Goal: Information Seeking & Learning: Check status

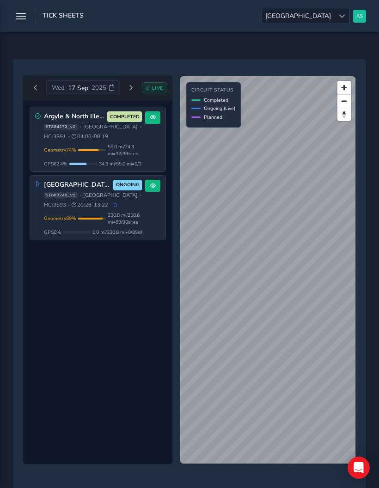
click at [140, 223] on span "230.8 mi / 258.6 mi • 89 / 90 sites" at bounding box center [125, 219] width 35 height 14
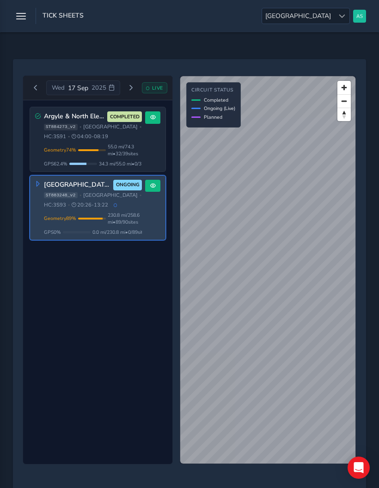
click at [348, 120] on span "Reset bearing to north" at bounding box center [343, 114] width 13 height 13
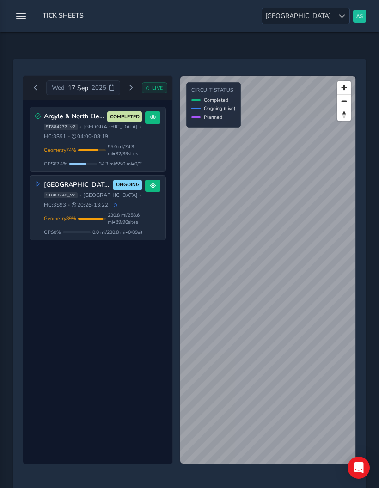
click at [346, 119] on span "Reset bearing to north" at bounding box center [343, 114] width 13 height 13
click at [119, 233] on span "0.0 mi / 230.8 mi • 0 / 89 sites" at bounding box center [119, 232] width 55 height 7
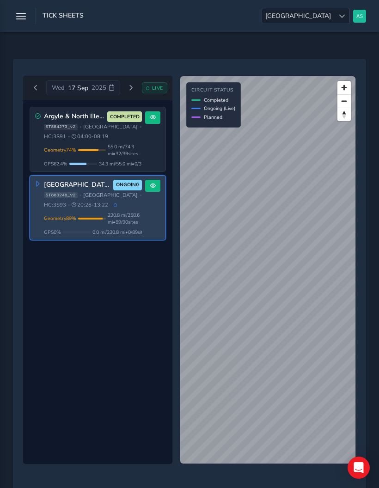
click at [69, 159] on div "Geometry 74 % Incomplete Geometry 7 / 39 geometries missing data. Only 55.0 mi …" at bounding box center [93, 155] width 98 height 24
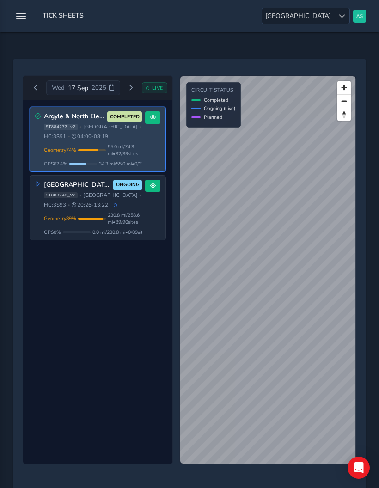
click at [80, 212] on div "[GEOGRAPHIC_DATA], [GEOGRAPHIC_DATA], Borders 3S93 ONGOING ST883248_v2 • [GEOGR…" at bounding box center [93, 208] width 98 height 56
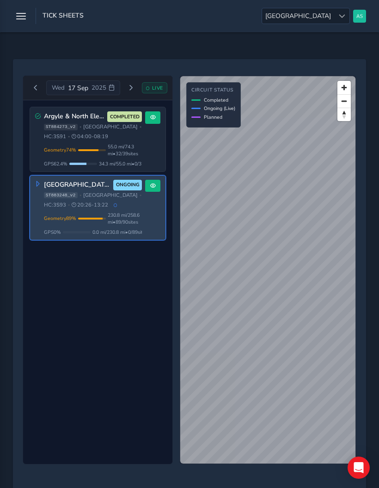
click at [73, 156] on div "Geometry 74 % Incomplete Geometry 7 / 39 geometries missing data. Only 55.0 mi …" at bounding box center [93, 150] width 98 height 14
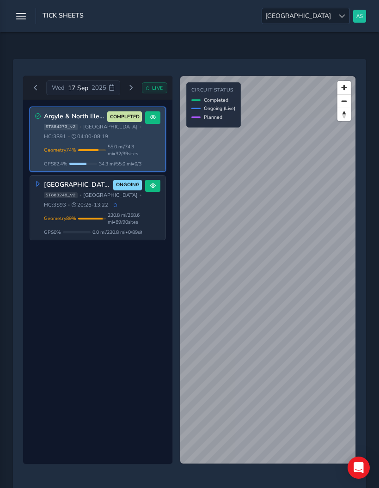
click at [153, 122] on button at bounding box center [152, 117] width 15 height 12
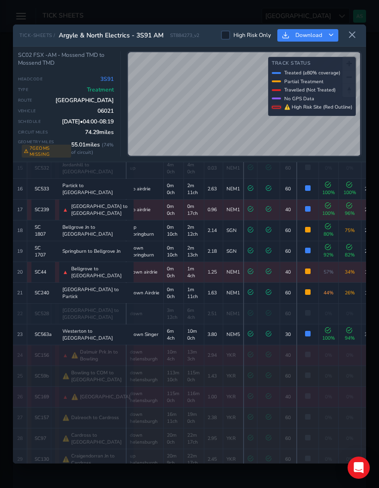
scroll to position [342, 0]
click at [137, 276] on td "down airdrie" at bounding box center [144, 272] width 37 height 21
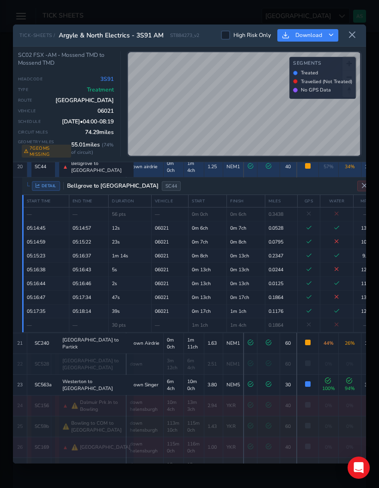
scroll to position [456, 0]
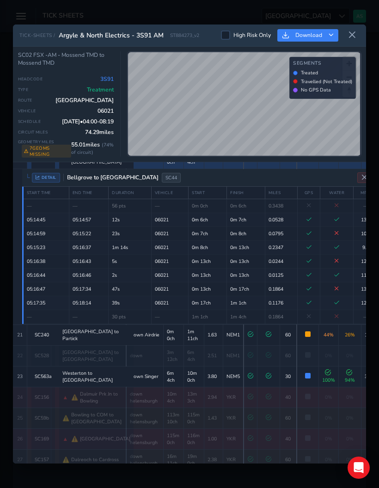
click at [357, 177] on button "Close detail view" at bounding box center [364, 177] width 14 height 11
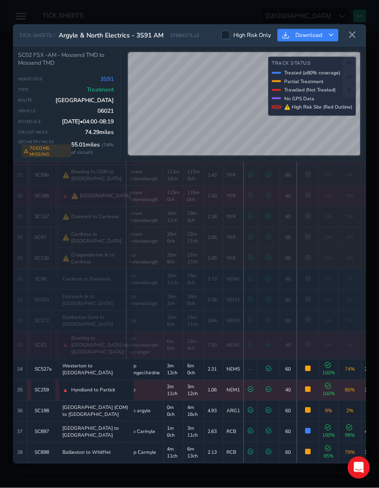
scroll to position [52, 0]
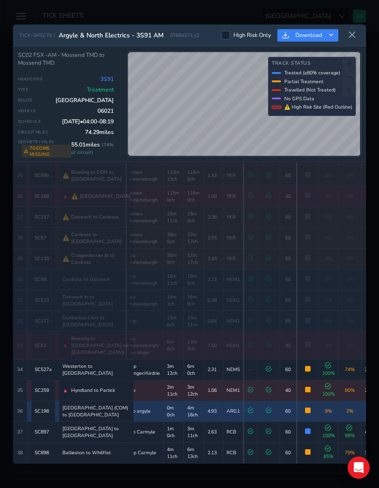
click at [346, 415] on span "2 %" at bounding box center [349, 411] width 7 height 7
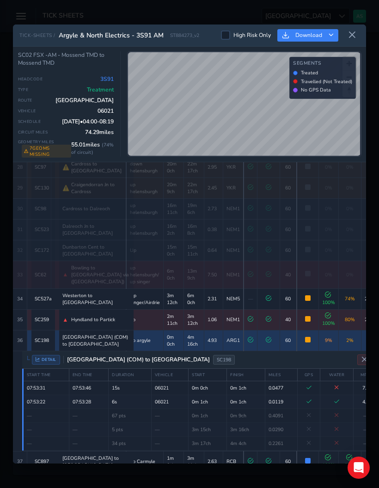
scroll to position [630, 0]
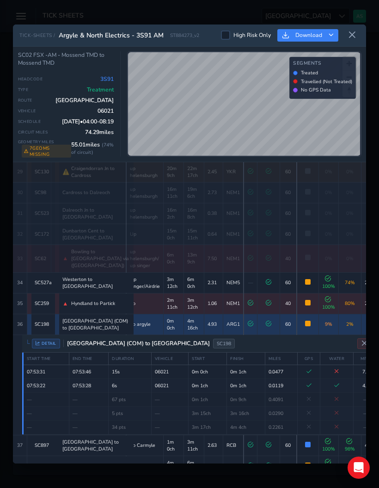
click at [361, 347] on icon "Close detail view" at bounding box center [364, 343] width 6 height 6
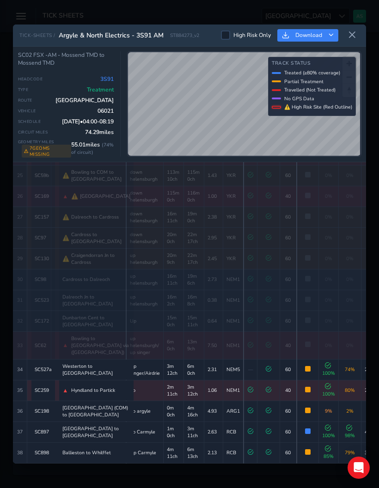
scroll to position [545, 0]
click at [348, 421] on td "2 %" at bounding box center [350, 411] width 22 height 21
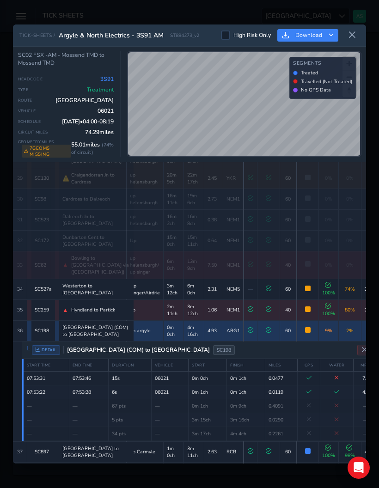
scroll to position [630, 0]
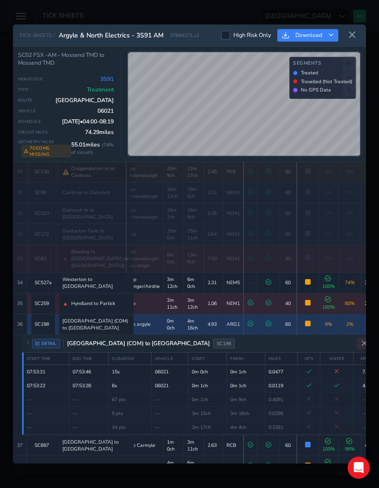
click at [361, 347] on icon "Close detail view" at bounding box center [364, 343] width 6 height 6
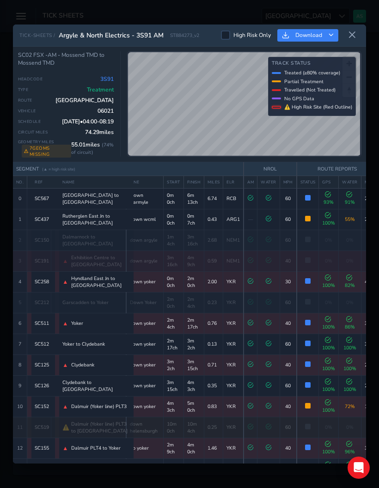
click at [257, 31] on span "High Risk Only" at bounding box center [251, 34] width 37 height 7
click at [226, 35] on input "High Risk Only" at bounding box center [226, 35] width 0 height 0
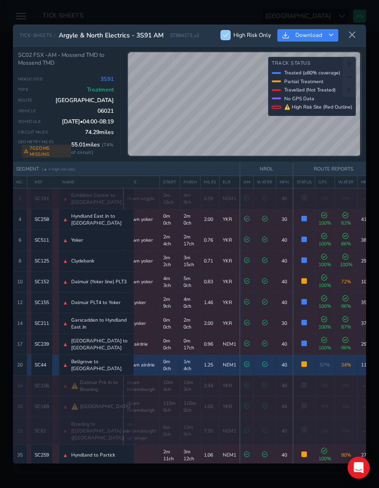
click at [85, 358] on span "Bellgrove to [GEOGRAPHIC_DATA]" at bounding box center [101, 365] width 59 height 14
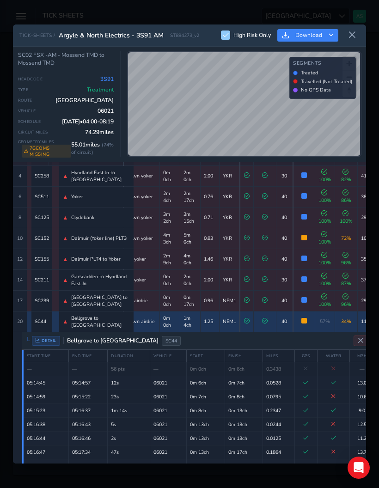
scroll to position [55, 0]
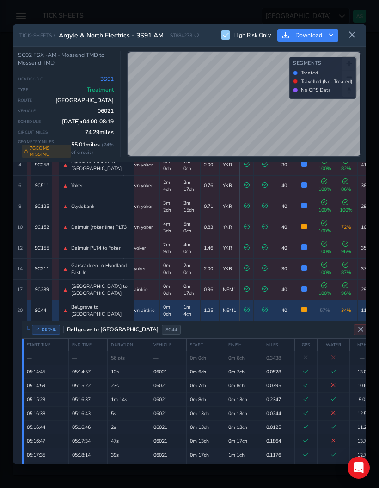
click at [357, 326] on icon "Close detail view" at bounding box center [360, 329] width 6 height 6
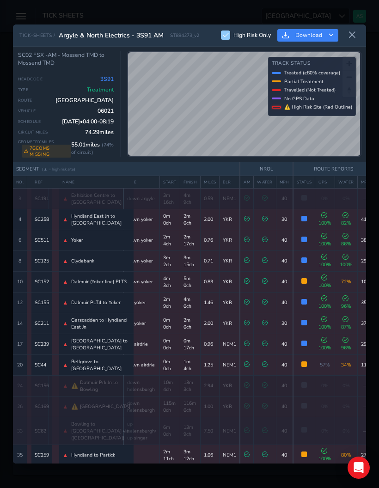
click at [257, 31] on span "High Risk Only" at bounding box center [251, 34] width 37 height 7
click at [226, 35] on input "High Risk Only" at bounding box center [226, 35] width 0 height 0
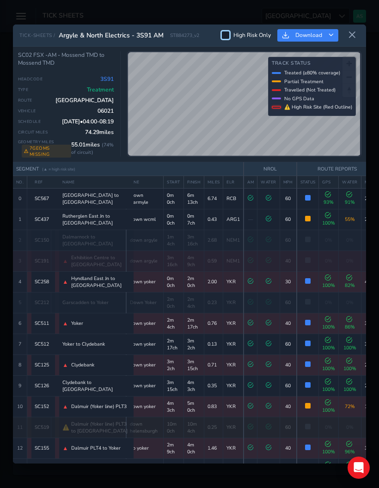
click at [354, 31] on icon at bounding box center [352, 35] width 8 height 8
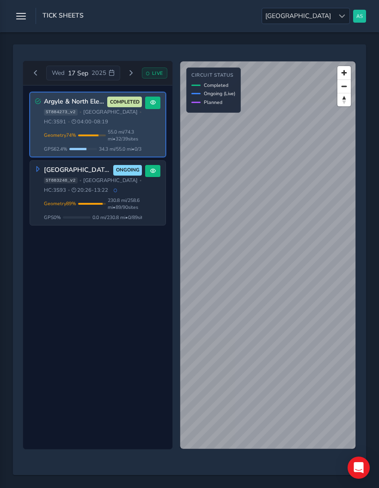
click at [110, 197] on div "Geometry 89 % Incomplete Geometry 1 / 90 geometries missing data. Only 230.8 mi…" at bounding box center [93, 209] width 98 height 24
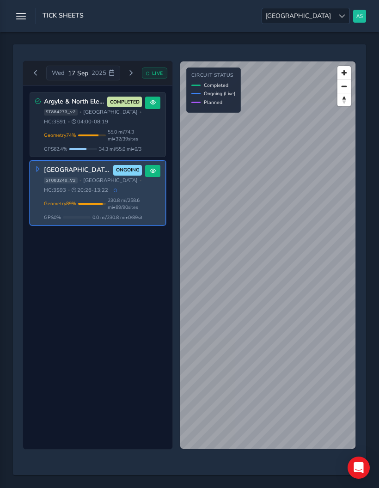
scroll to position [22, 0]
click at [156, 74] on div "[DATE] LIVE" at bounding box center [97, 73] width 149 height 25
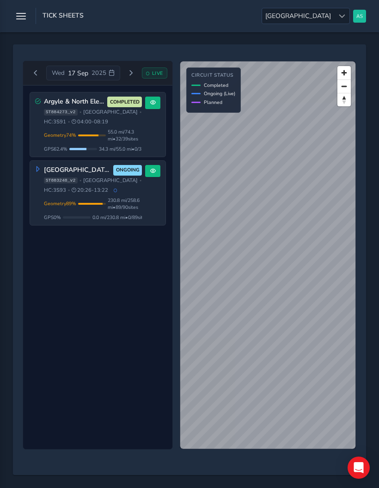
click at [150, 67] on div "LIVE" at bounding box center [155, 72] width 26 height 11
click at [151, 67] on div "LIVE" at bounding box center [155, 72] width 26 height 11
click at [154, 67] on div "LIVE" at bounding box center [155, 72] width 26 height 11
click at [152, 70] on span "LIVE" at bounding box center [157, 73] width 11 height 7
click at [47, 44] on div "[DATE] LIVE Argyle & North Electrics - 3S91 AM COMPLETED ST884273_v2 • [GEOGRAP…" at bounding box center [189, 259] width 353 height 431
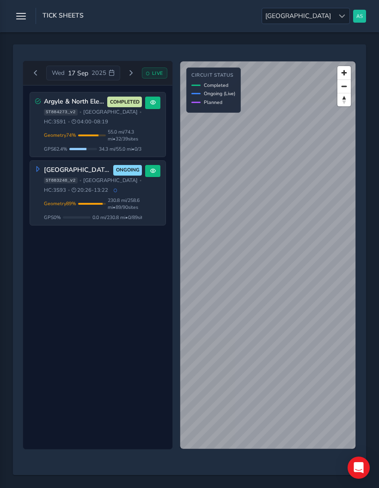
click at [131, 69] on button "Next day" at bounding box center [130, 73] width 15 height 12
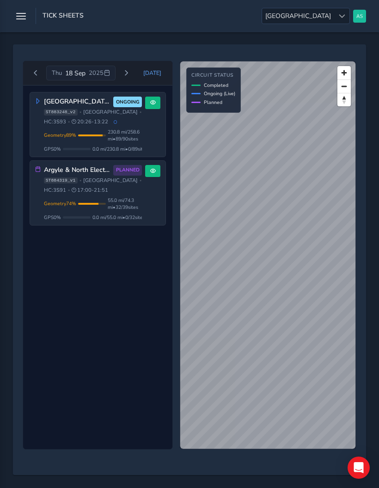
click at [128, 70] on span "Next day" at bounding box center [126, 73] width 6 height 6
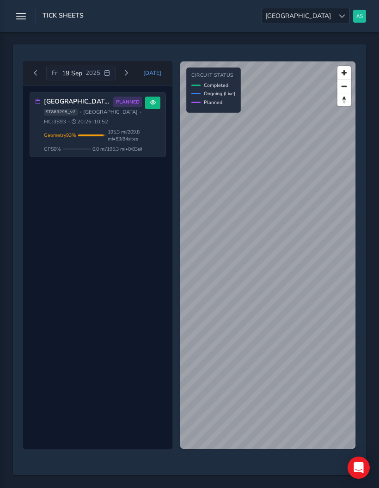
click at [22, 24] on icon "button" at bounding box center [21, 16] width 10 height 16
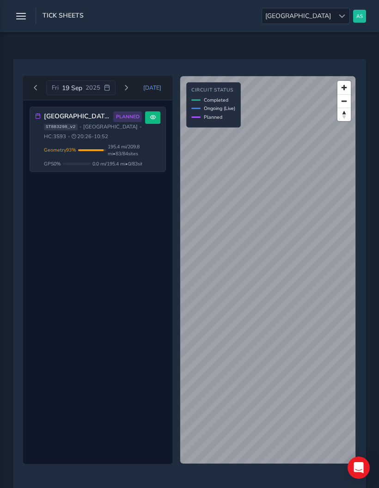
click at [30, 90] on button "Previous day" at bounding box center [35, 88] width 15 height 12
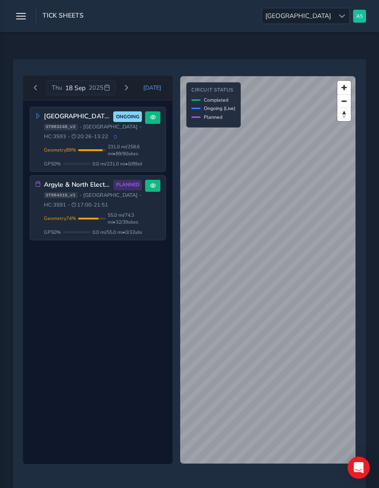
click at [32, 89] on button "Previous day" at bounding box center [35, 88] width 15 height 12
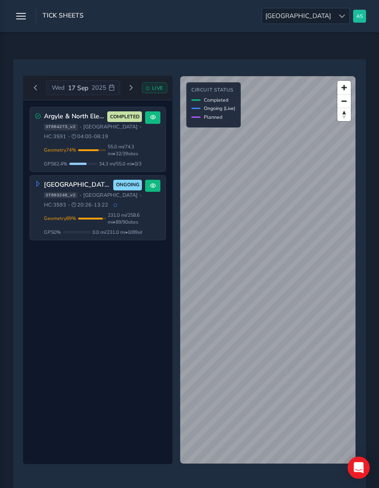
click at [123, 236] on span "0.0 mi / 231.0 mi • 0 / 89 sites" at bounding box center [119, 232] width 55 height 7
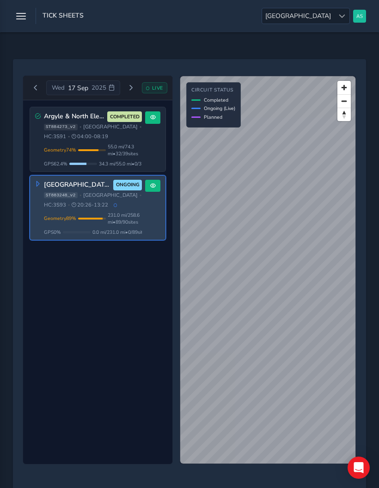
click at [147, 191] on button at bounding box center [152, 186] width 15 height 12
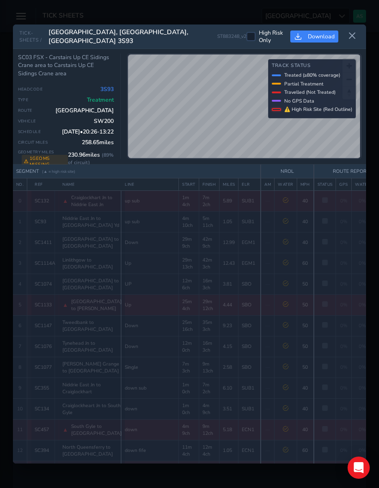
click at [355, 32] on icon at bounding box center [352, 36] width 8 height 8
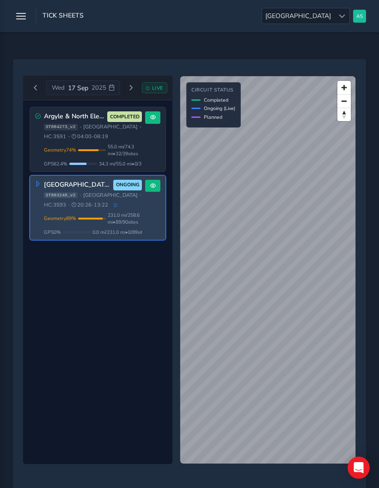
click at [78, 151] on div at bounding box center [88, 150] width 20 height 2
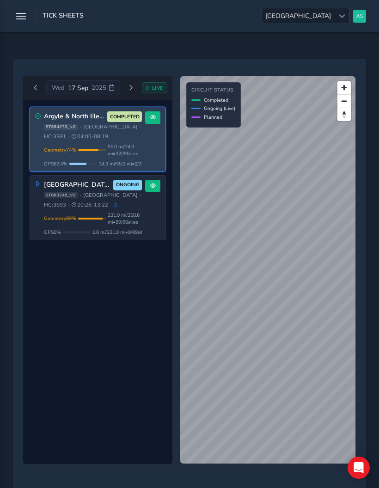
click at [114, 165] on span "34.3 mi / 55.0 mi • 0 / 32 sites" at bounding box center [126, 163] width 55 height 7
click at [149, 122] on button at bounding box center [152, 117] width 15 height 12
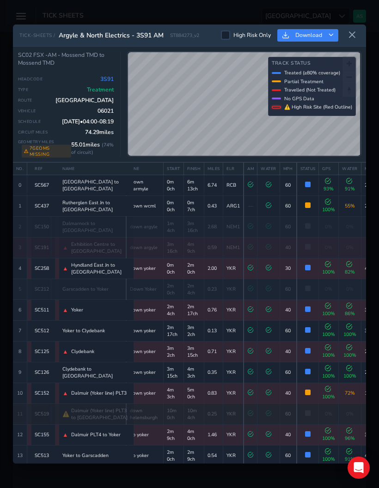
scroll to position [14, 0]
click at [297, 302] on td "Successfully Treated 86% of track covered with treatment" at bounding box center [308, 309] width 22 height 21
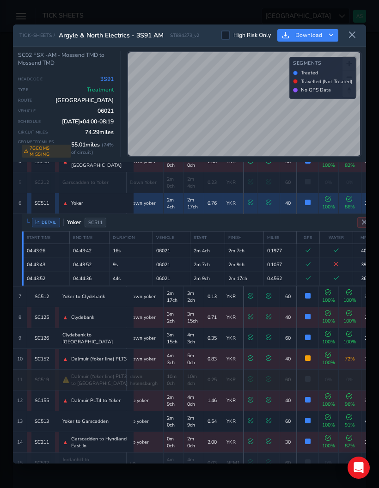
scroll to position [158, 0]
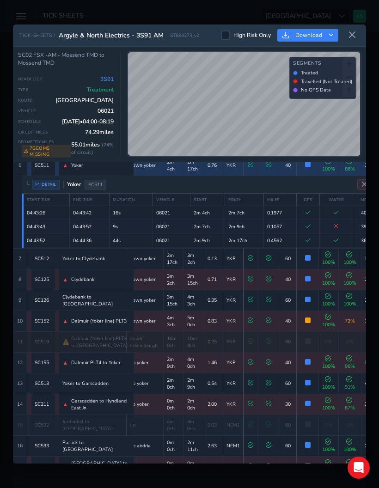
click at [297, 159] on td "Successfully Treated 86% of track covered with treatment" at bounding box center [308, 165] width 22 height 21
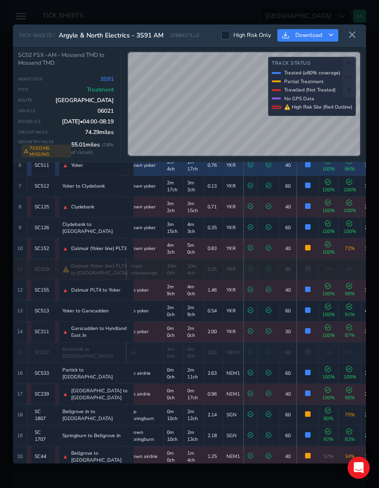
click at [305, 162] on span "Successfully Treated 86% of track covered with treatment" at bounding box center [308, 165] width 6 height 6
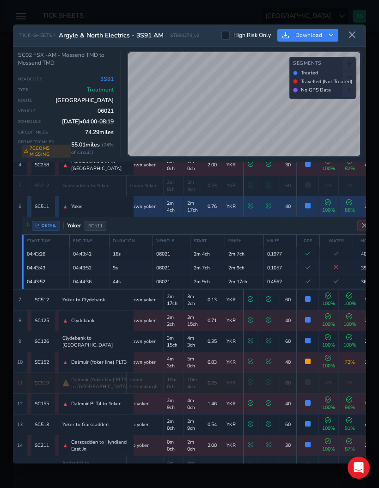
scroll to position [117, 0]
click at [297, 200] on td "Successfully Treated 86% of track covered with treatment" at bounding box center [308, 206] width 22 height 21
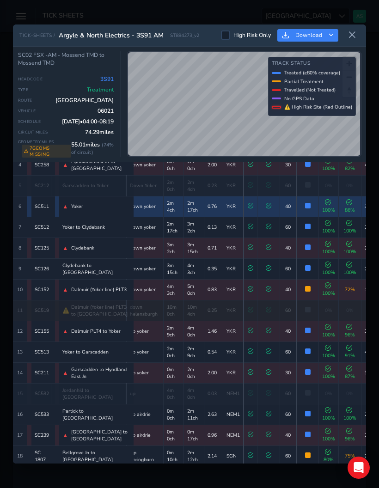
click at [305, 203] on span "Successfully Treated 86% of track covered with treatment" at bounding box center [308, 206] width 6 height 6
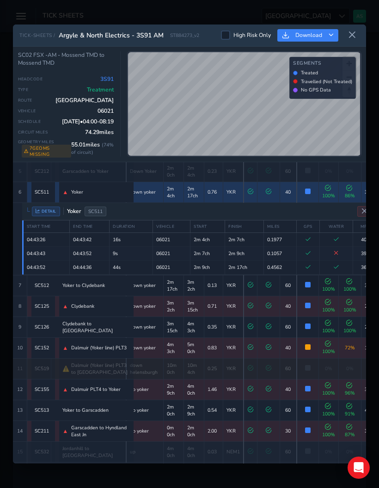
scroll to position [131, 0]
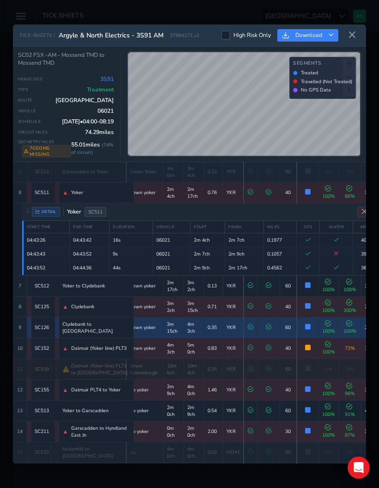
click at [305, 324] on span "Successfully Treated 100% of track covered with treatment" at bounding box center [308, 327] width 6 height 6
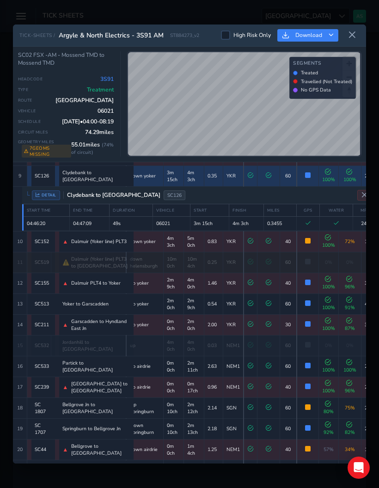
scroll to position [220, 0]
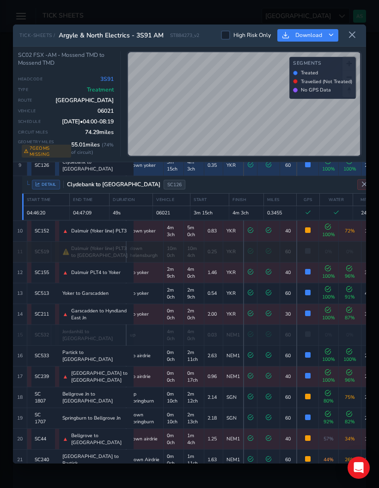
click at [361, 181] on icon "Close detail view" at bounding box center [364, 184] width 6 height 6
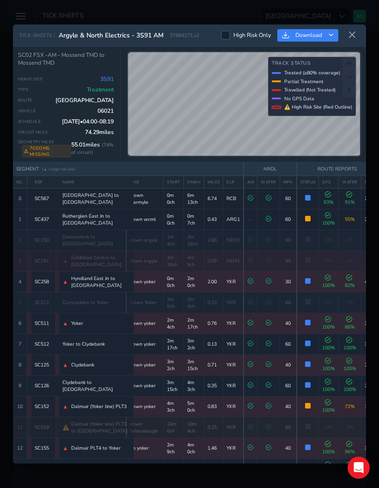
click at [351, 31] on icon at bounding box center [352, 35] width 8 height 8
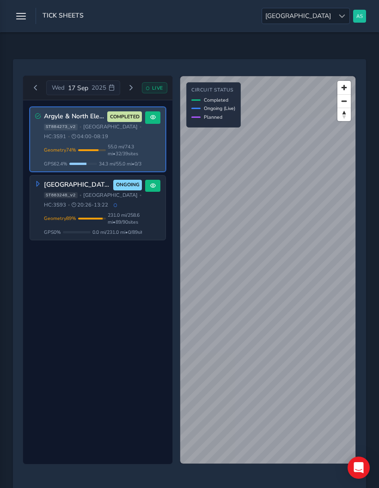
click at [36, 86] on span "Previous day" at bounding box center [36, 88] width 6 height 6
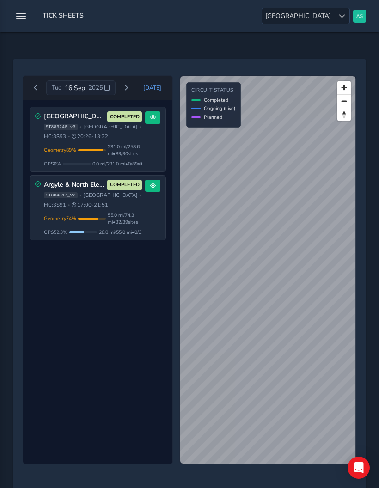
click at [150, 124] on button at bounding box center [152, 117] width 15 height 12
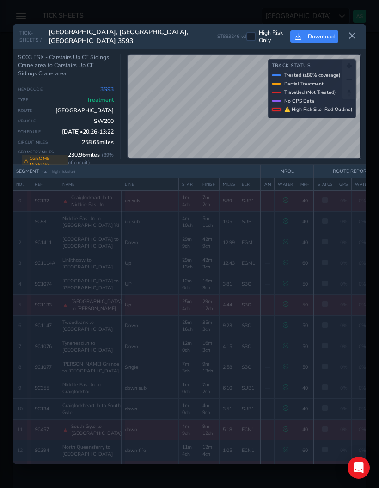
click at [351, 32] on icon at bounding box center [352, 36] width 8 height 8
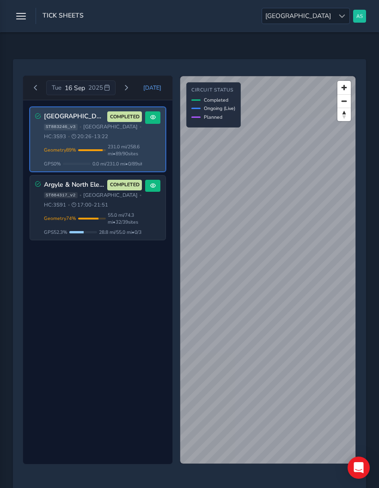
click at [125, 215] on span "55.0 mi / 74.3 mi • 32 / 39 sites" at bounding box center [125, 219] width 35 height 14
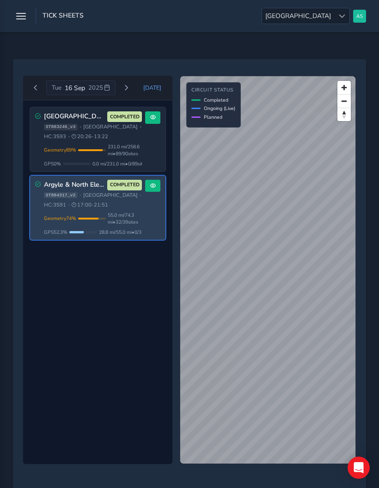
click at [149, 190] on button at bounding box center [152, 186] width 15 height 12
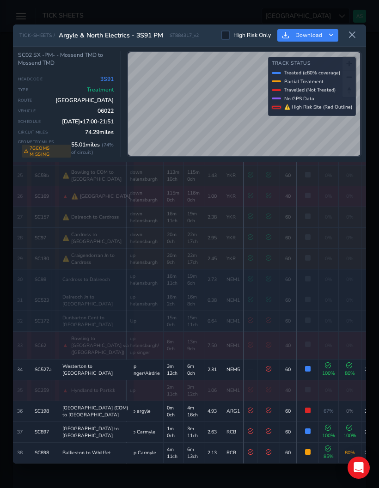
scroll to position [545, 0]
click at [352, 31] on icon at bounding box center [352, 35] width 8 height 8
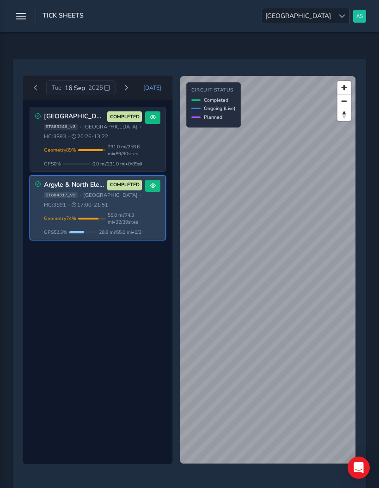
click at [125, 93] on button "Next day" at bounding box center [126, 88] width 15 height 12
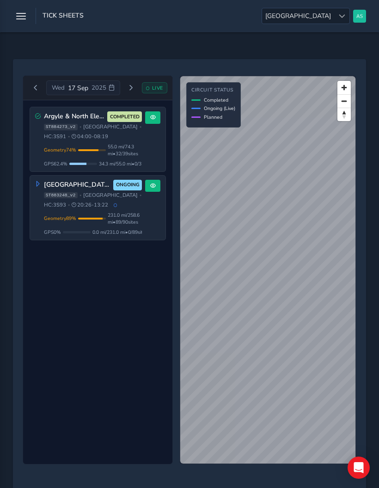
click at [133, 93] on button "Next day" at bounding box center [130, 88] width 15 height 12
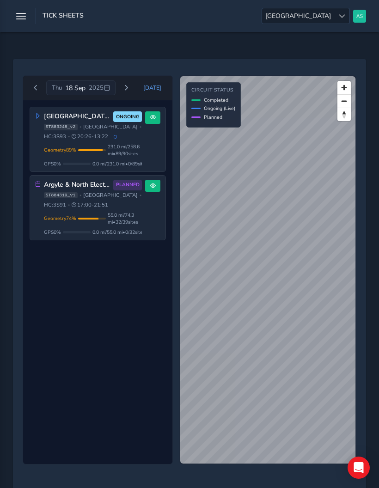
click at [101, 232] on span "0.0 mi / 55.0 mi • 0 / 32 sites" at bounding box center [118, 232] width 53 height 7
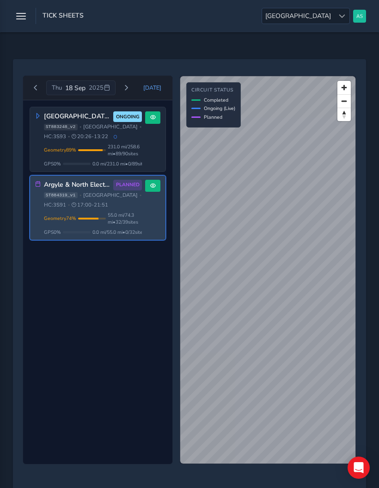
click at [126, 92] on button "Next day" at bounding box center [126, 88] width 15 height 12
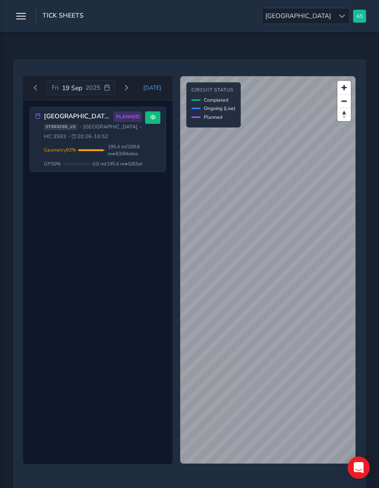
click at [133, 93] on button "Next day" at bounding box center [126, 88] width 15 height 12
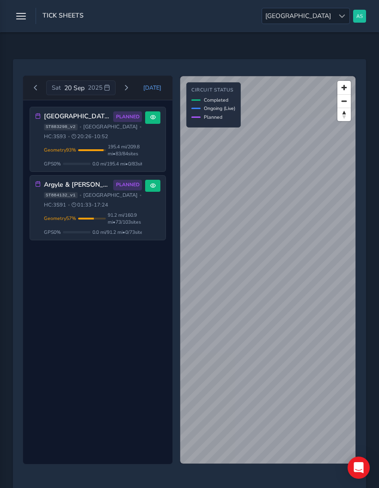
click at [132, 94] on button "Next day" at bounding box center [126, 88] width 15 height 12
